Goal: Task Accomplishment & Management: Manage account settings

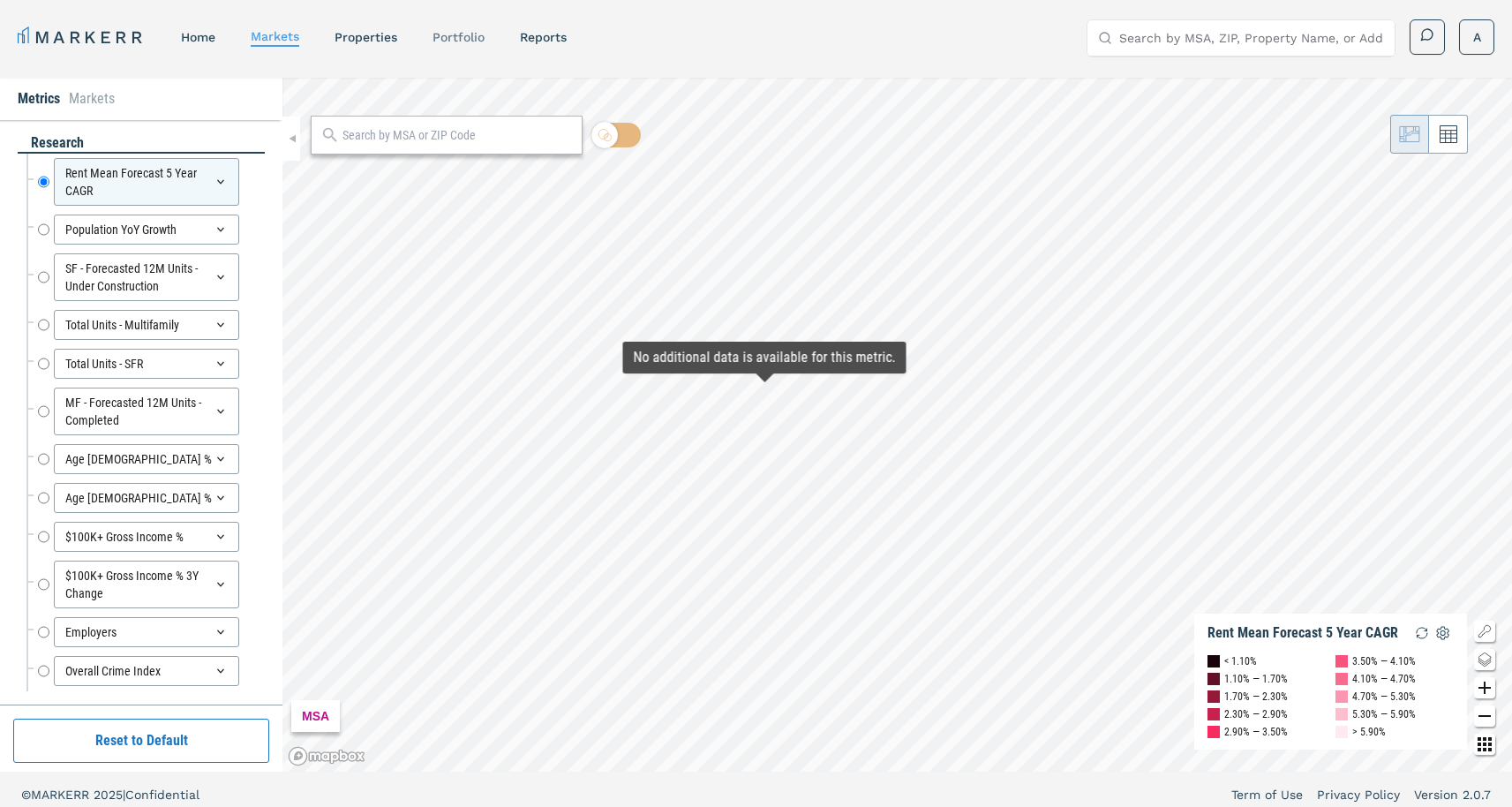
click at [468, 35] on link "Portfolio" at bounding box center [459, 36] width 52 height 14
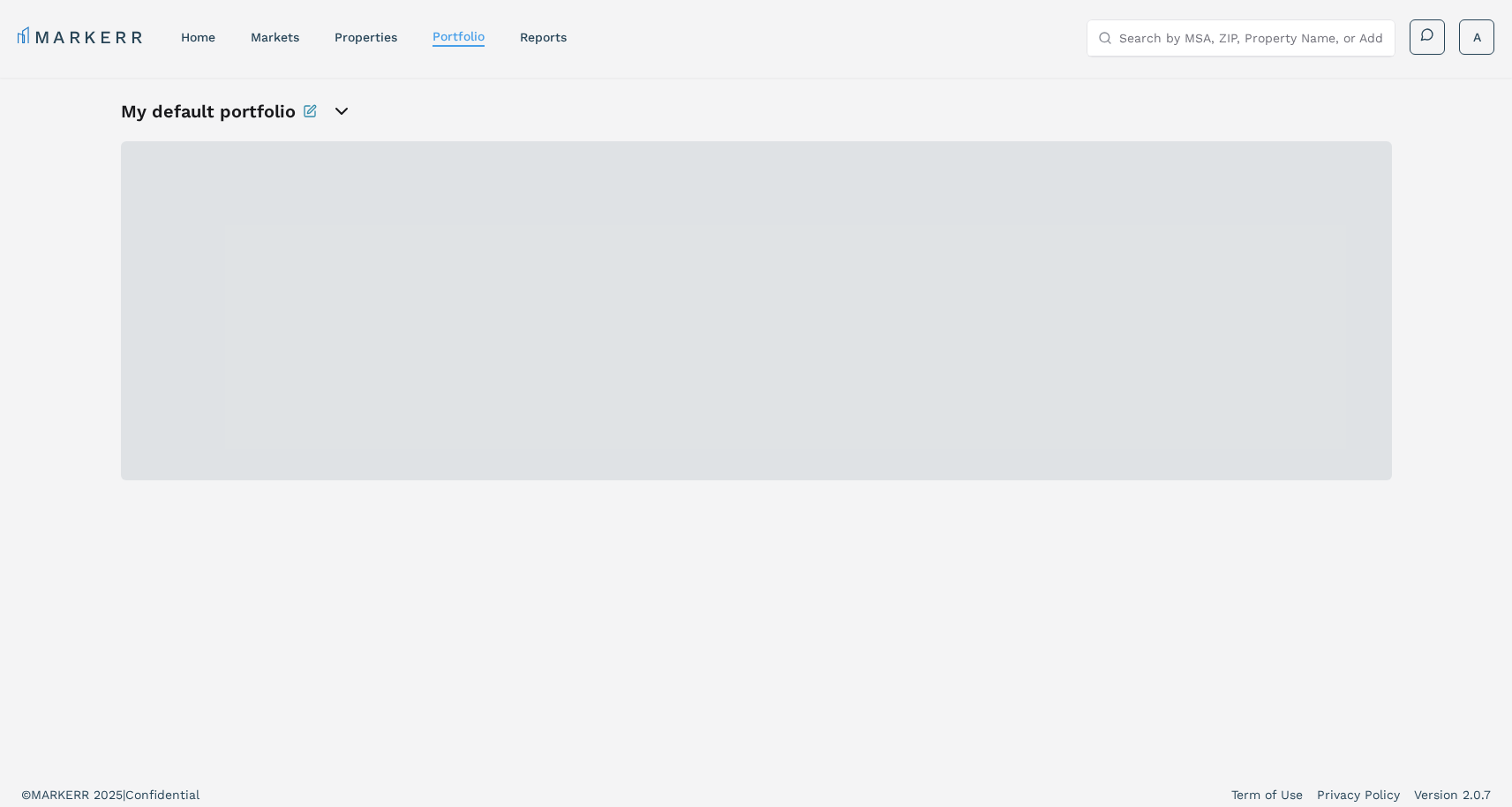
click at [340, 118] on icon "open portfolio options" at bounding box center [341, 111] width 21 height 21
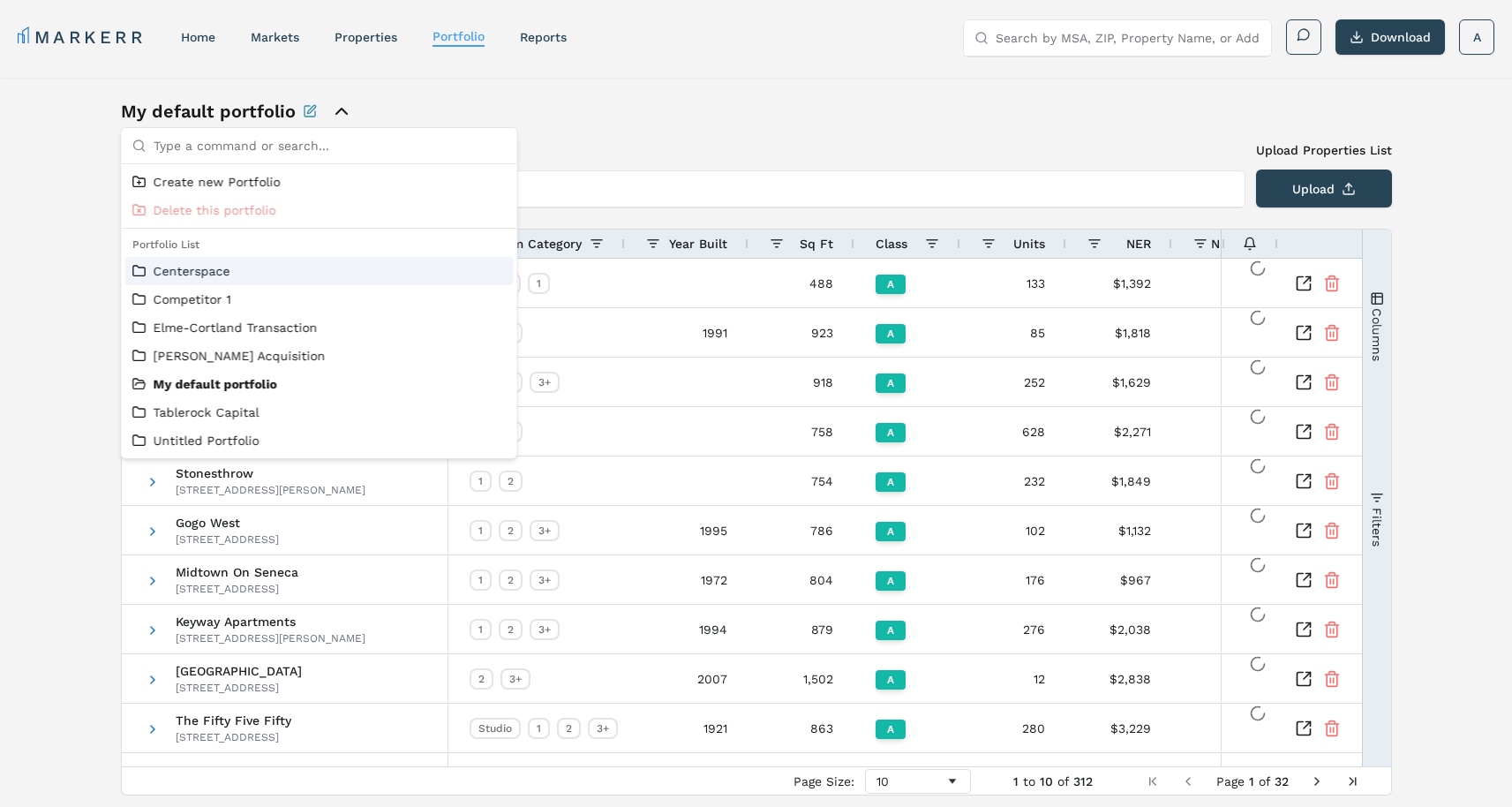
click at [208, 285] on div "Centerspace" at bounding box center [319, 271] width 388 height 28
click at [208, 282] on div "Centerspace" at bounding box center [319, 271] width 388 height 28
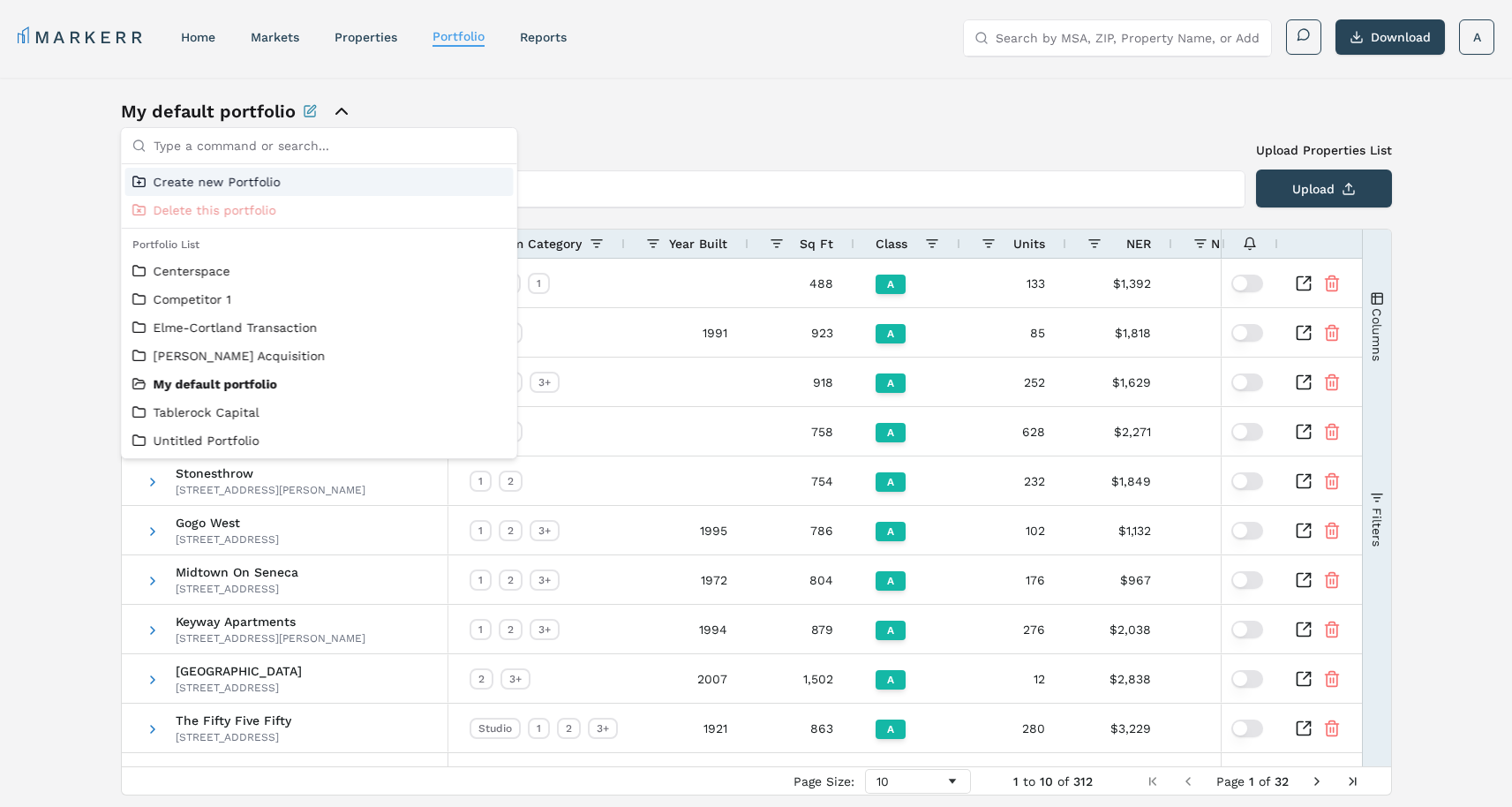
click at [491, 105] on div "My default portfolio" at bounding box center [320, 111] width 397 height 24
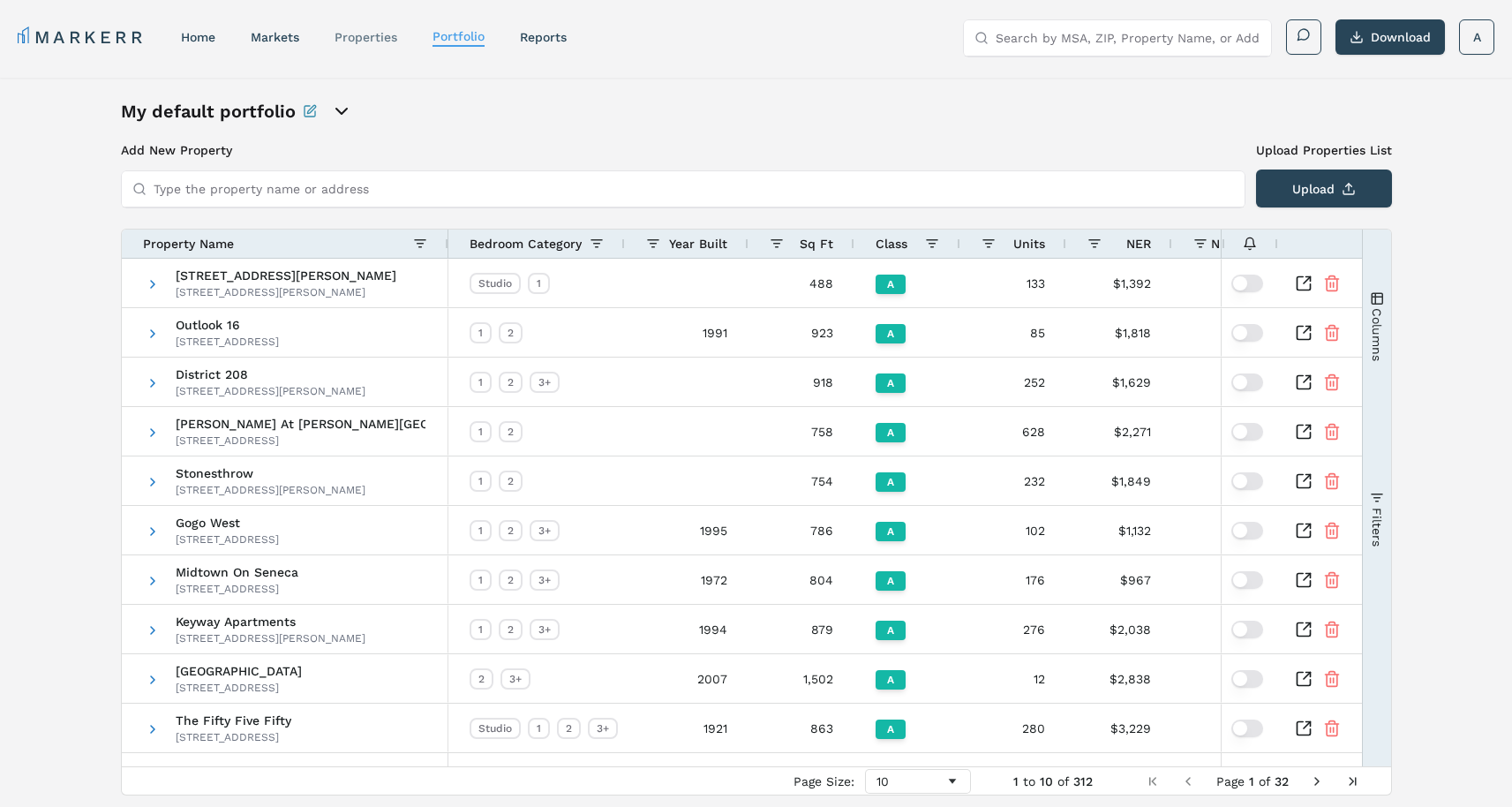
click at [381, 38] on link "properties" at bounding box center [366, 36] width 62 height 14
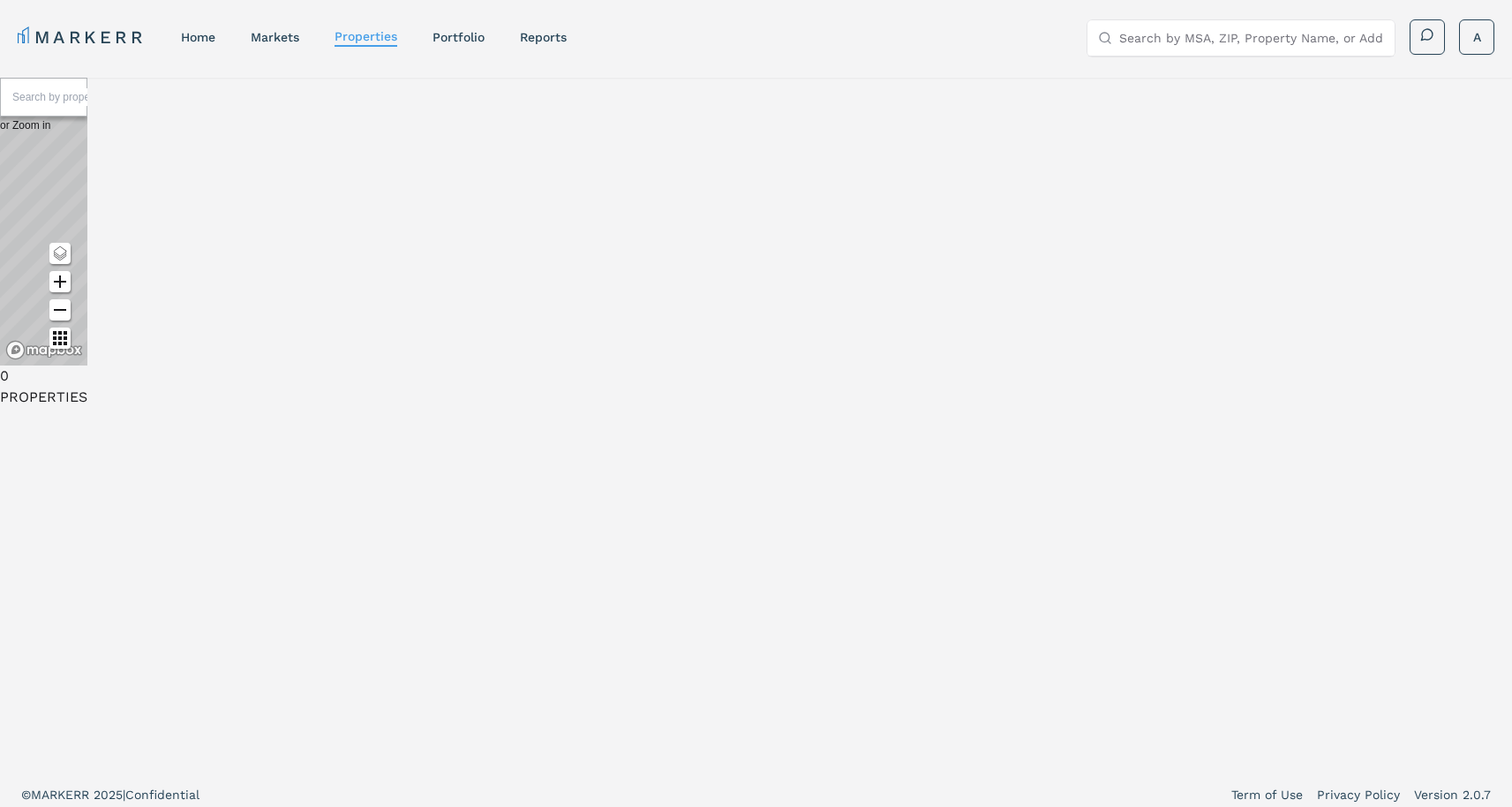
click at [145, 106] on input "text" at bounding box center [78, 97] width 132 height 18
type input "1010 kenilworth"
click at [88, 243] on div "[STREET_ADDRESS]" at bounding box center [44, 234] width 88 height 18
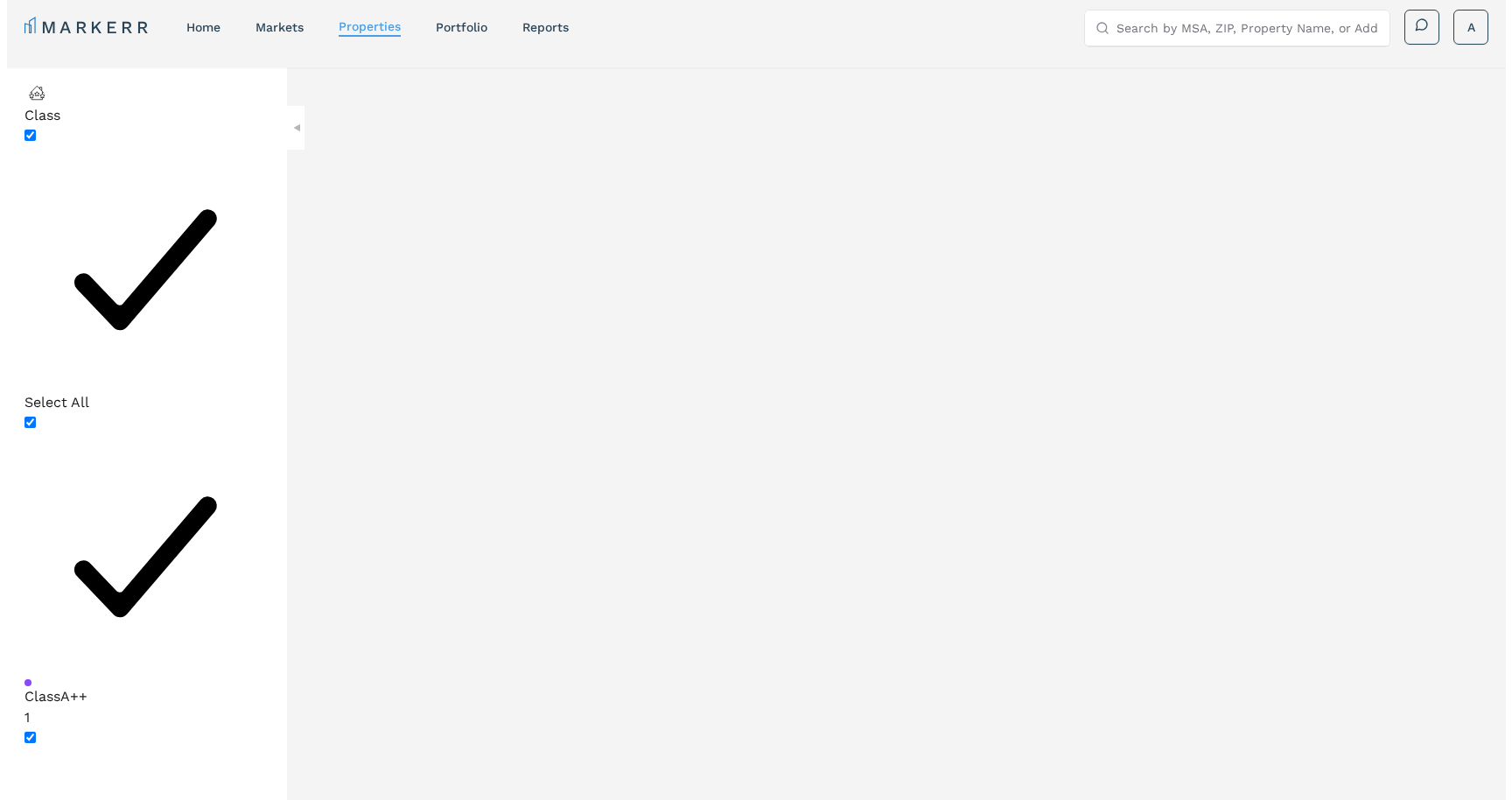
scroll to position [10, 0]
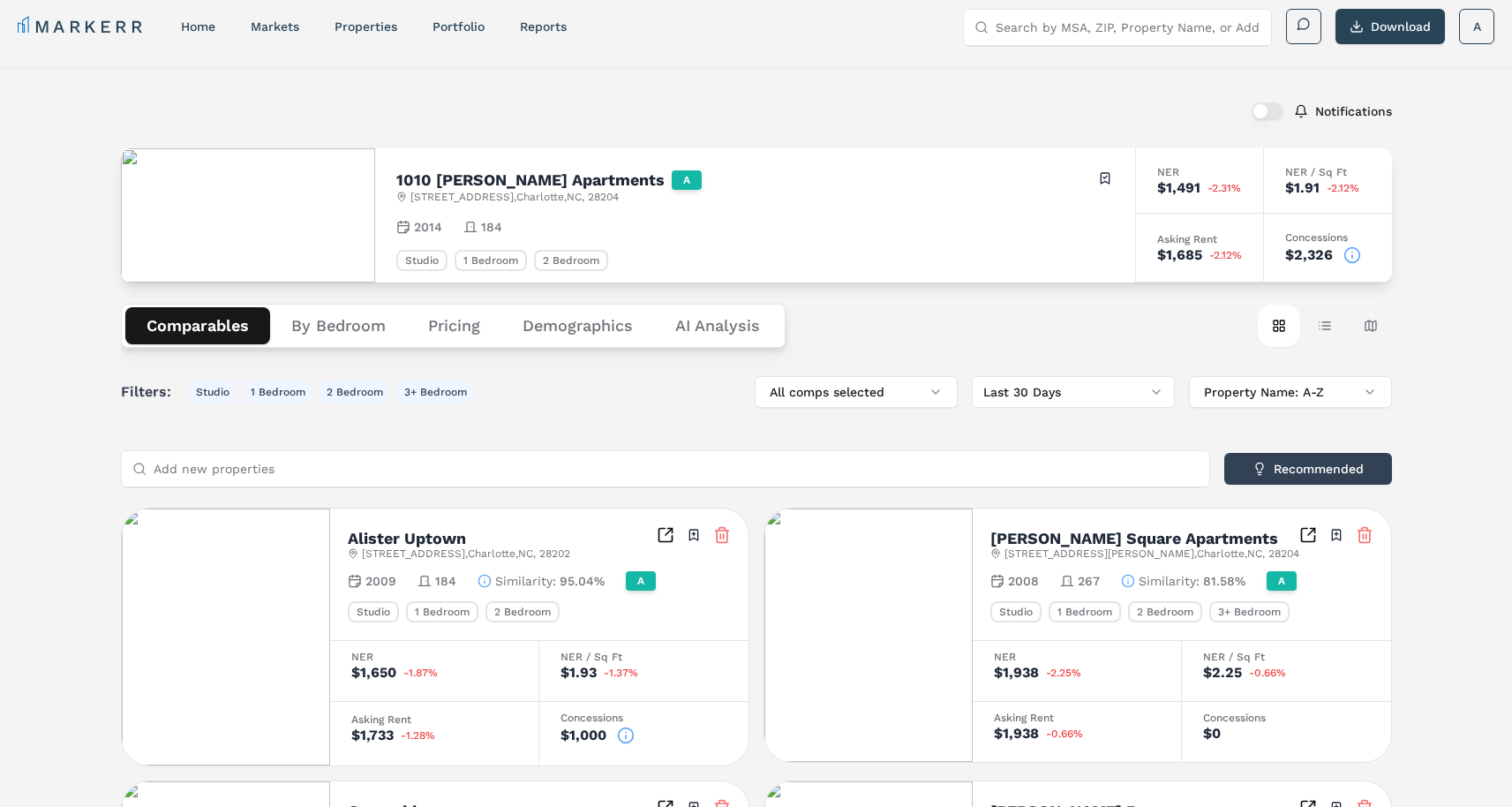
click at [1258, 110] on button "button" at bounding box center [1267, 111] width 32 height 18
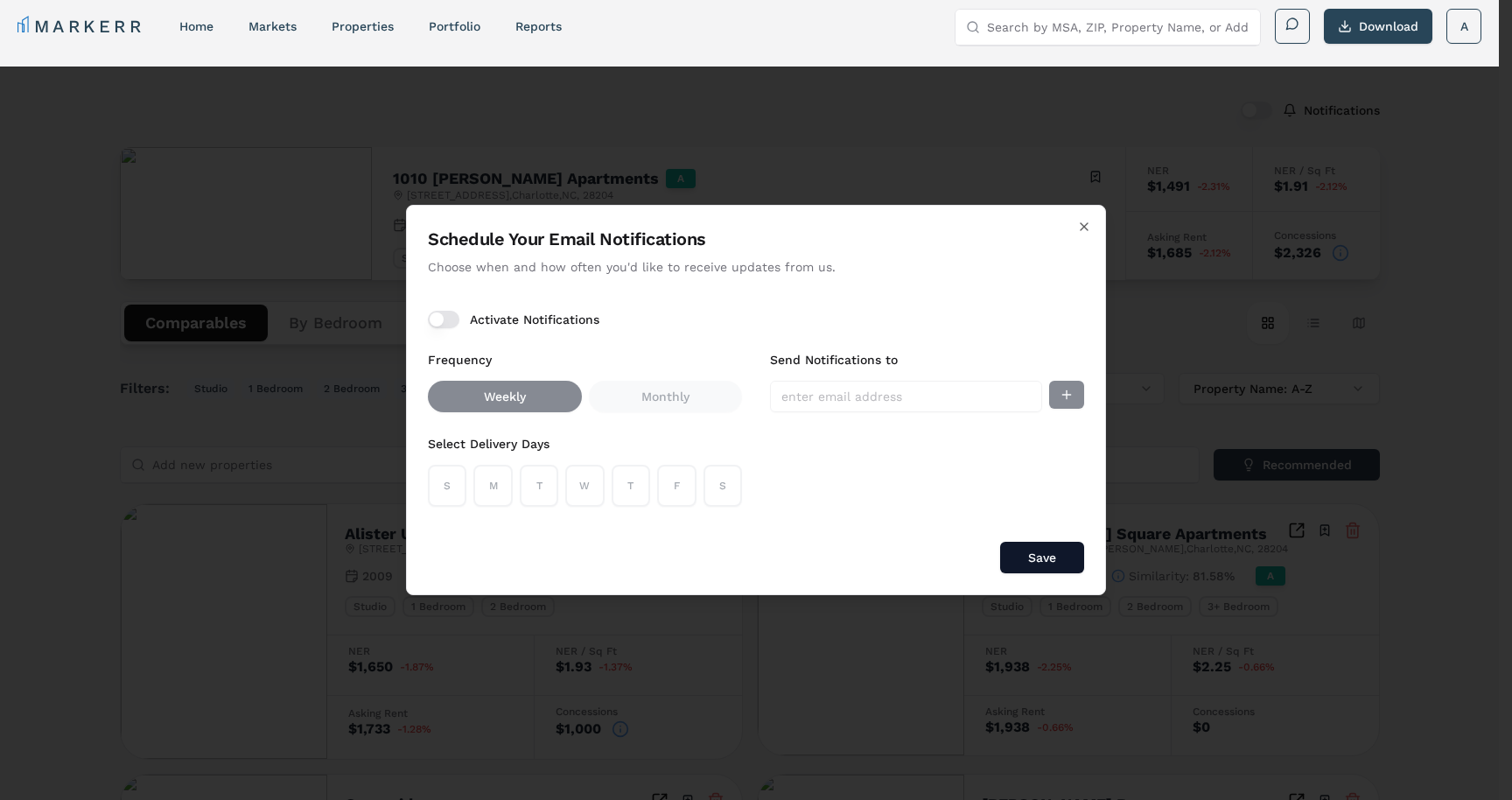
click at [441, 314] on button "Activate Notifications" at bounding box center [444, 319] width 31 height 18
click at [506, 488] on button "M" at bounding box center [493, 485] width 39 height 42
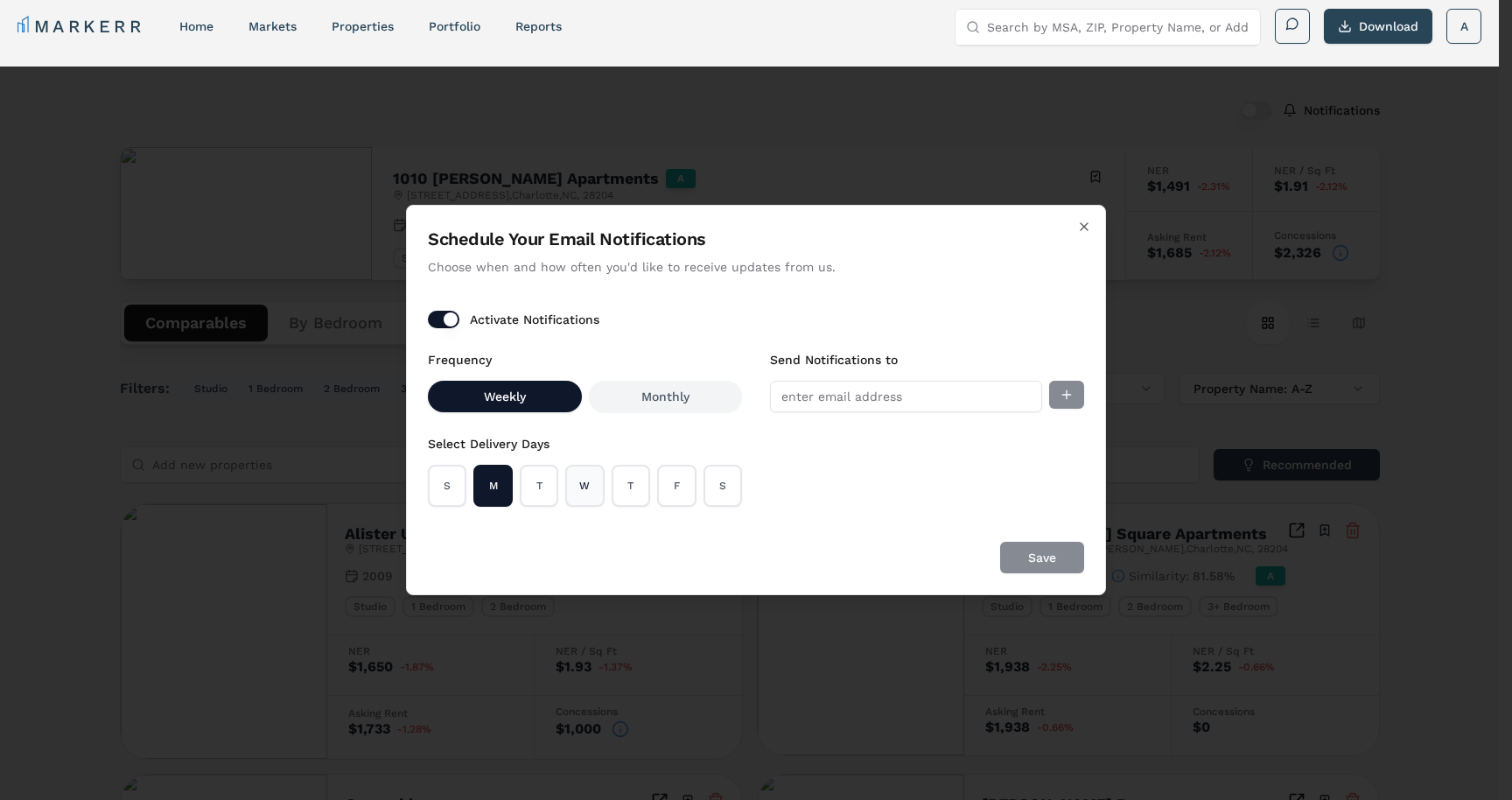
click at [569, 485] on button "W" at bounding box center [584, 485] width 39 height 42
click at [662, 475] on button "F" at bounding box center [676, 485] width 39 height 42
click at [810, 387] on input "Send Notifications to" at bounding box center [905, 397] width 272 height 31
click at [874, 314] on div "Activate Notifications" at bounding box center [756, 319] width 657 height 18
click at [1077, 221] on icon "button" at bounding box center [1084, 226] width 14 height 14
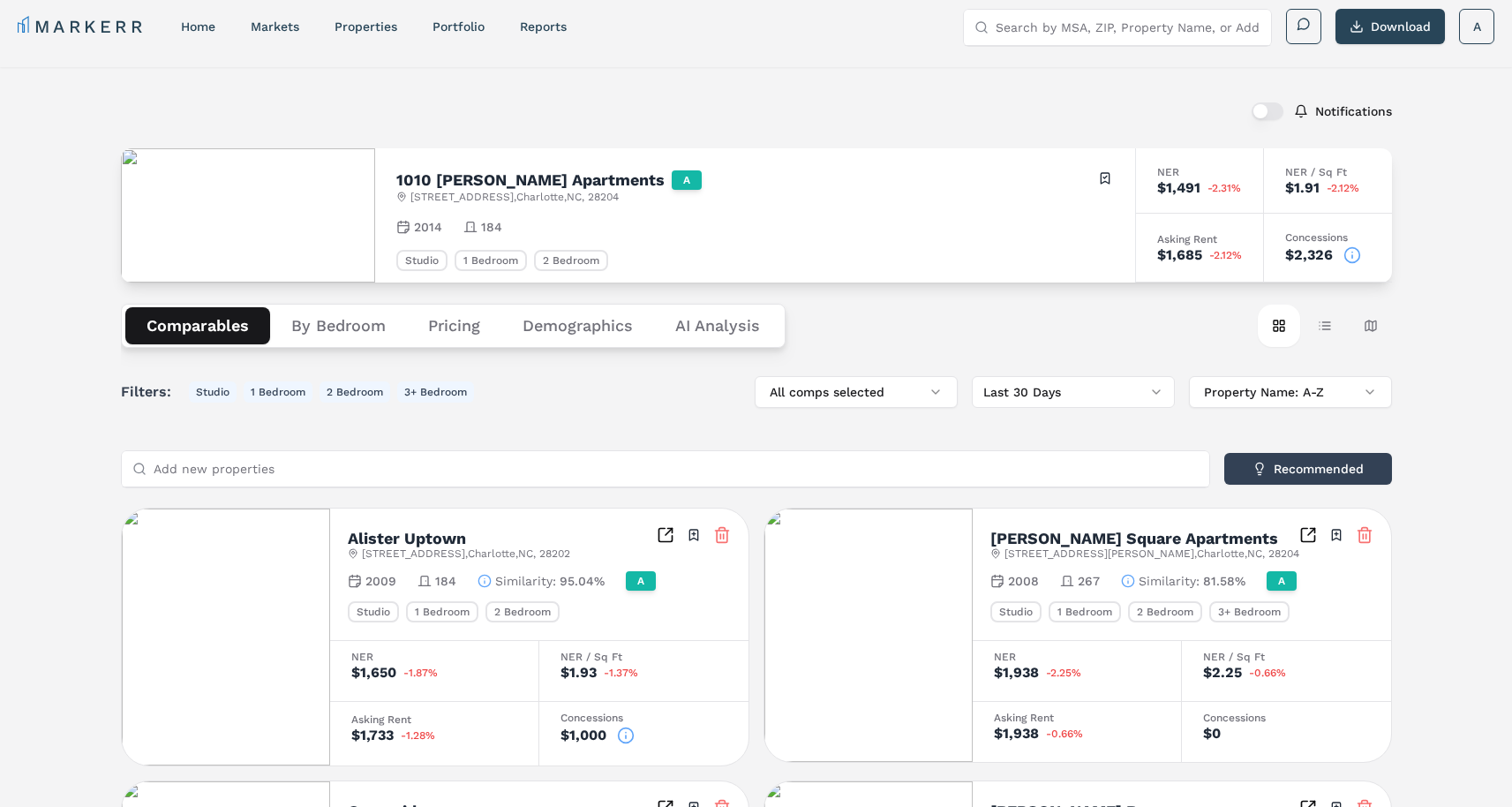
click at [1265, 105] on button "button" at bounding box center [1267, 111] width 32 height 18
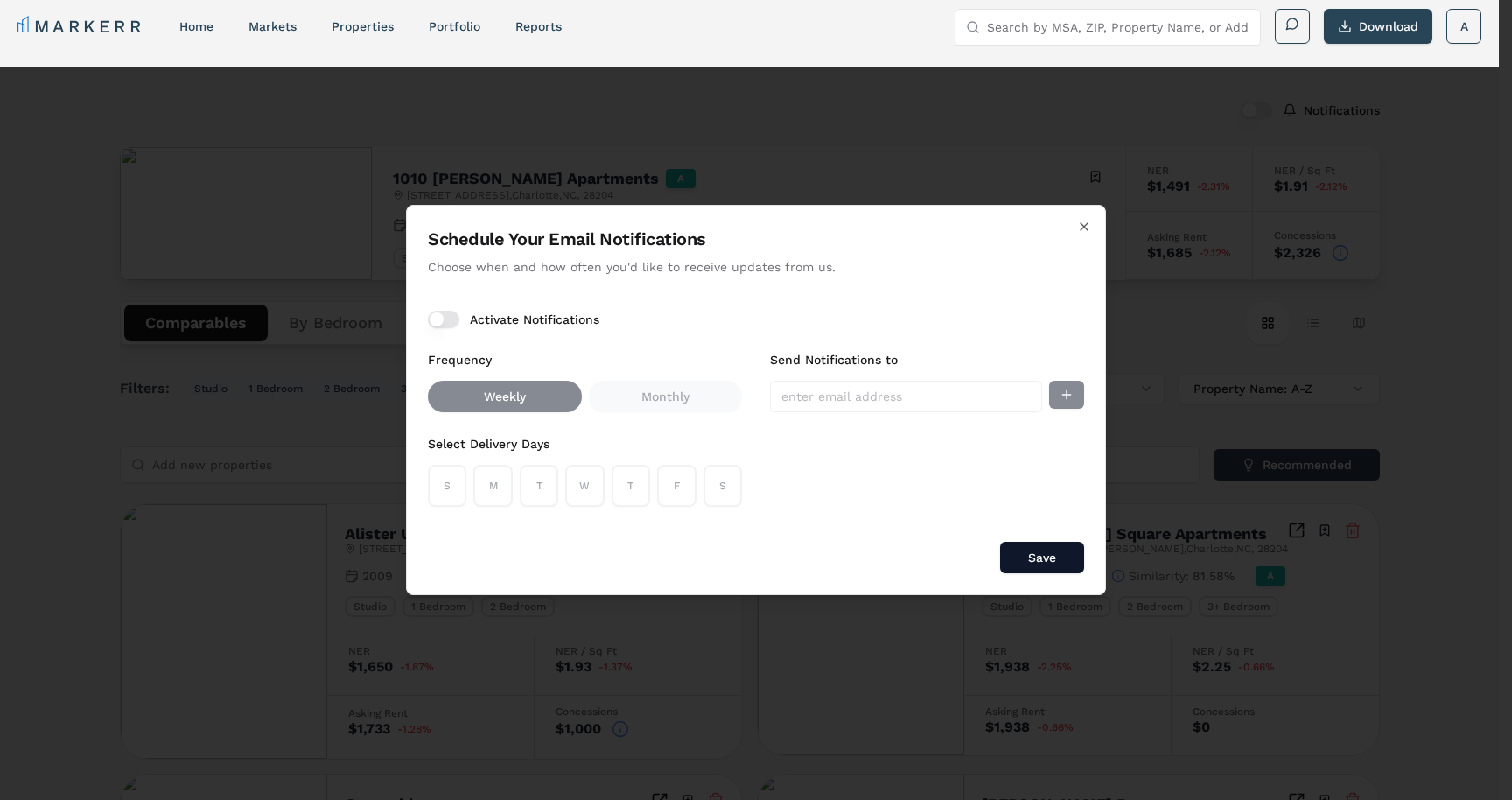
click at [439, 319] on button "Activate Notifications" at bounding box center [444, 319] width 31 height 18
